Goal: Task Accomplishment & Management: Manage account settings

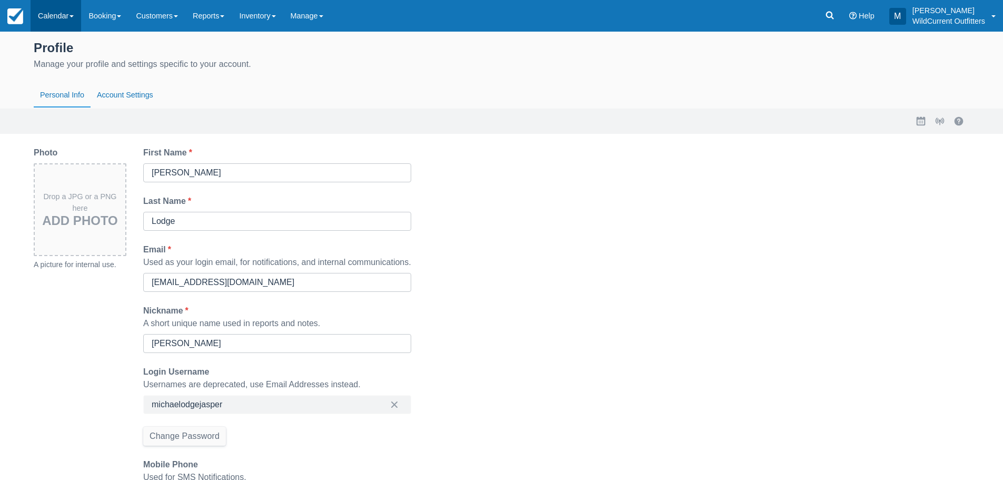
click at [66, 7] on link "Calendar" at bounding box center [56, 16] width 51 height 32
click at [78, 63] on link "Customer" at bounding box center [72, 67] width 83 height 22
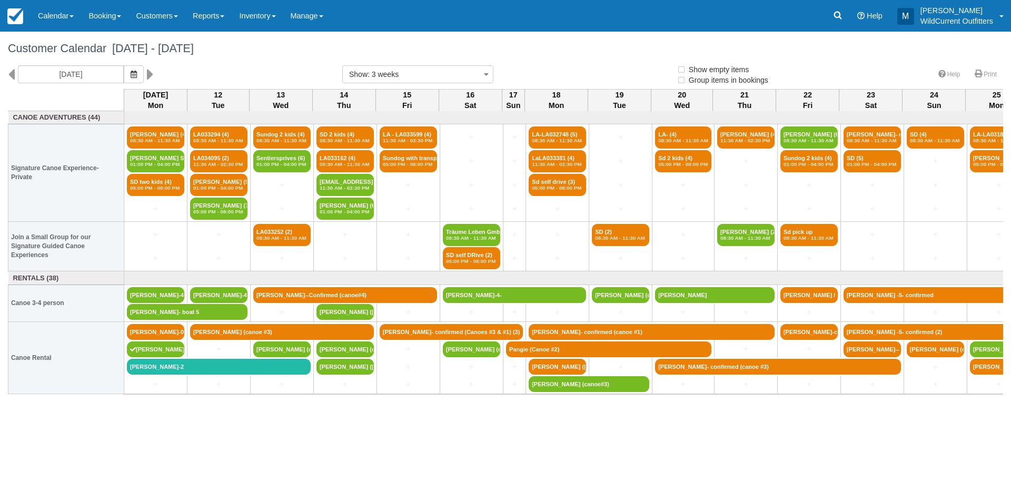
select select
click at [173, 288] on link "Melanie Hebert-4-" at bounding box center [155, 295] width 57 height 16
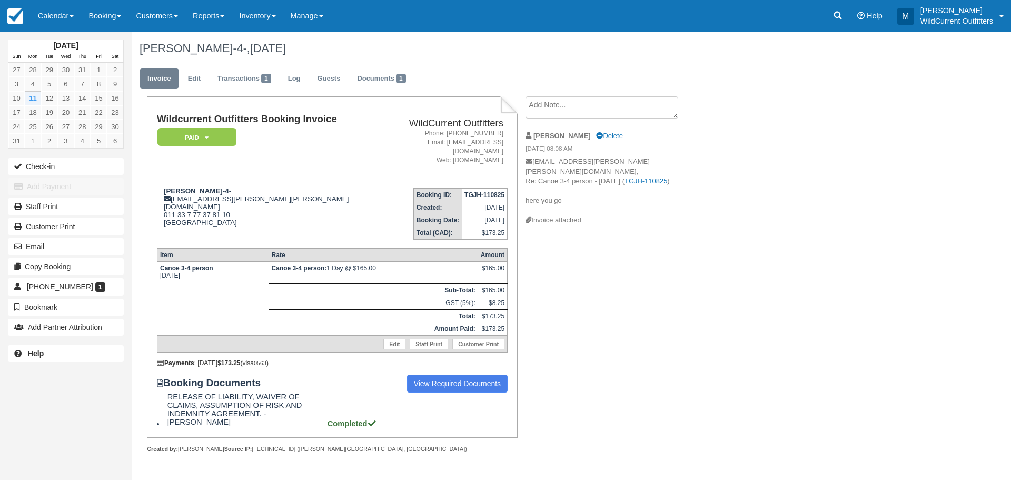
click at [618, 111] on textarea at bounding box center [602, 107] width 153 height 22
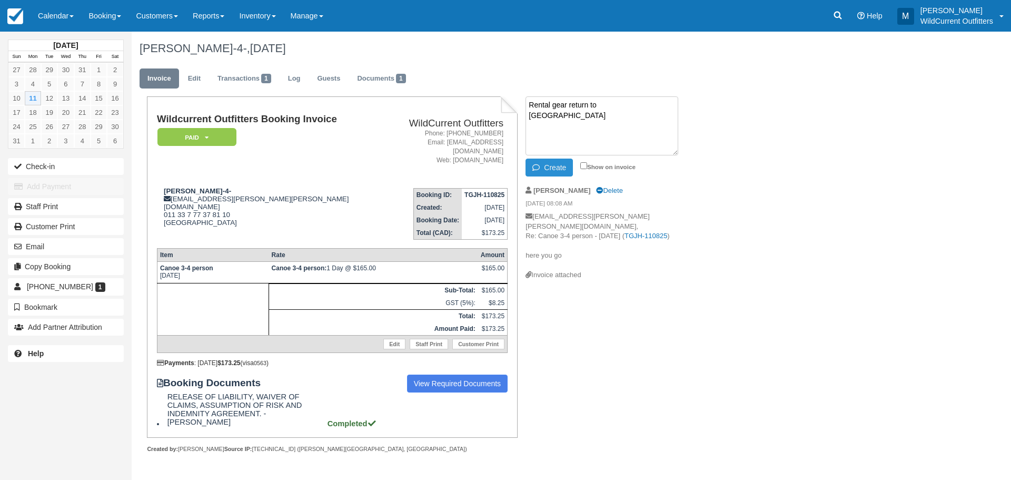
type textarea "Rental gear return to JAC"
click at [554, 165] on button "Create" at bounding box center [549, 168] width 47 height 18
